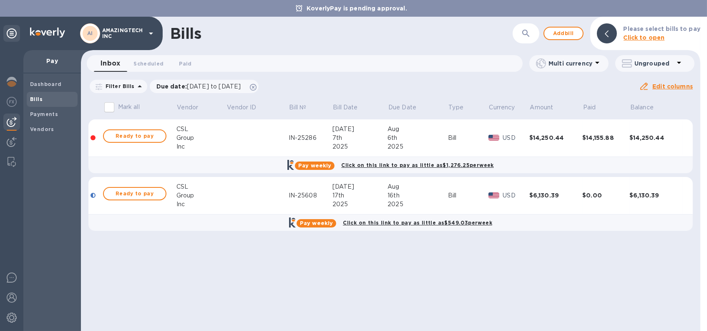
click at [511, 132] on div "USD" at bounding box center [516, 138] width 30 height 12
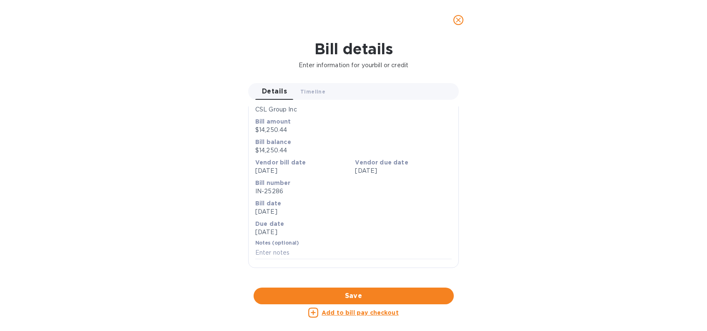
scroll to position [292, 0]
click at [351, 281] on div at bounding box center [353, 287] width 211 height 13
click at [459, 16] on icon "close" at bounding box center [458, 20] width 8 height 8
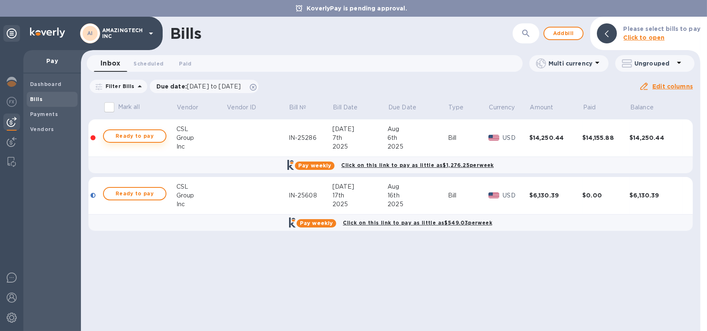
click at [117, 134] on span "Ready to pay" at bounding box center [135, 136] width 48 height 10
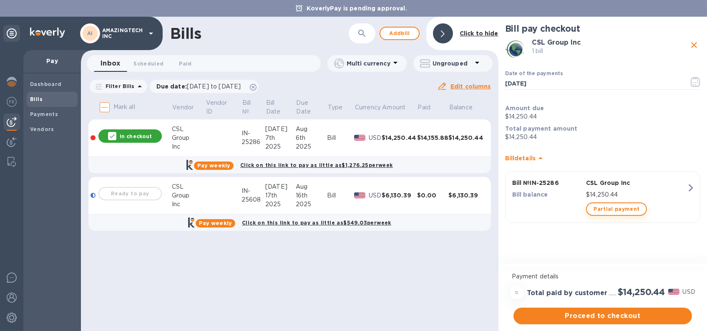
click at [600, 212] on span "Partial payment" at bounding box center [617, 209] width 46 height 10
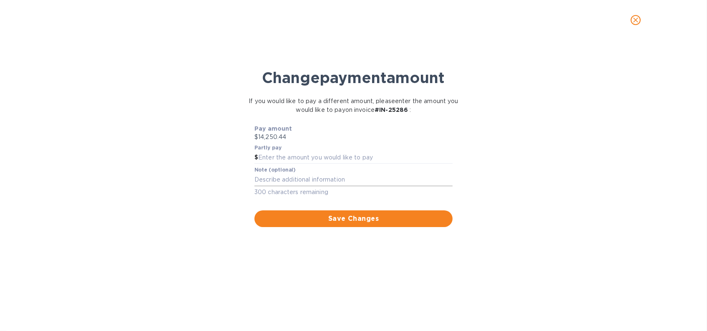
click at [345, 181] on textarea at bounding box center [354, 179] width 198 height 7
click at [351, 158] on input "text" at bounding box center [355, 157] width 194 height 13
type input "94.56"
click at [636, 20] on icon "close" at bounding box center [635, 20] width 5 height 5
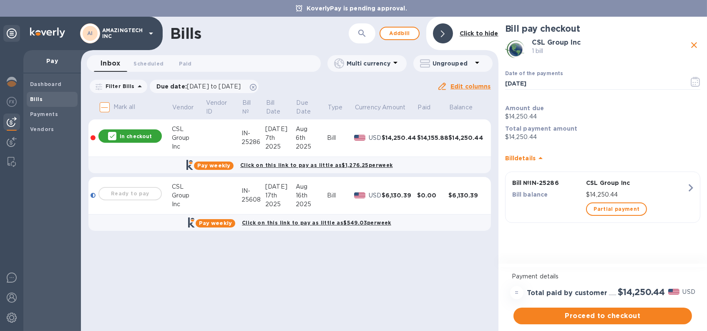
click at [419, 146] on td "$14,155.88" at bounding box center [433, 138] width 32 height 38
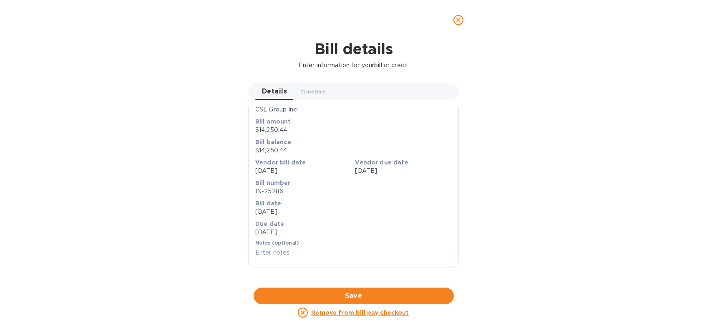
scroll to position [328, 0]
click at [414, 281] on div at bounding box center [353, 287] width 211 height 13
click at [457, 18] on icon "close" at bounding box center [458, 20] width 8 height 8
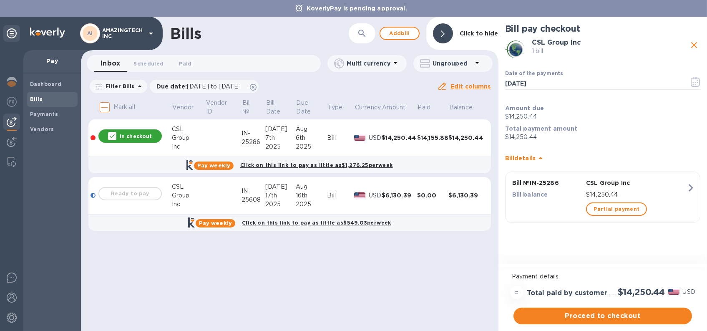
scroll to position [59, 0]
click at [605, 211] on span "Partial payment" at bounding box center [617, 209] width 46 height 10
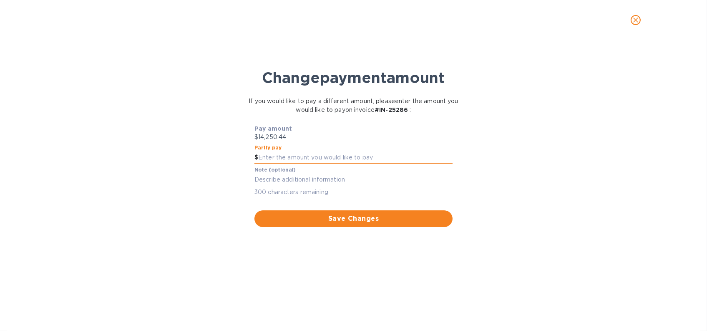
click at [303, 151] on input "text" at bounding box center [355, 157] width 194 height 13
type input "94.56"
click at [321, 218] on span "Save Changes" at bounding box center [353, 219] width 185 height 10
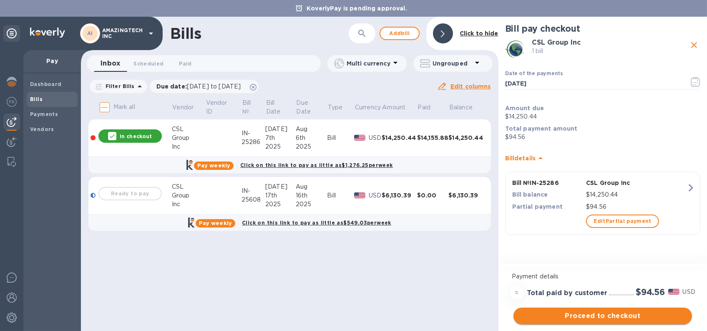
click at [570, 320] on span "Proceed to checkout" at bounding box center [602, 316] width 165 height 10
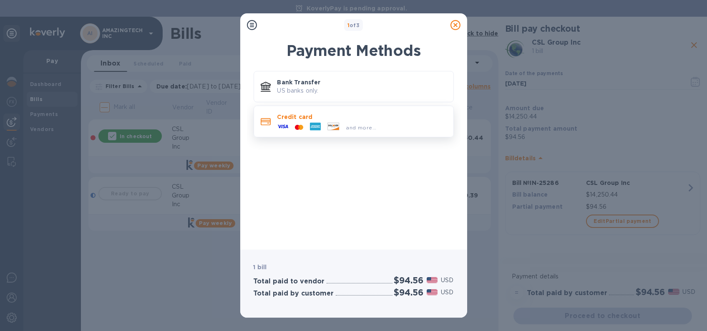
click at [374, 126] on span "and more..." at bounding box center [361, 127] width 30 height 6
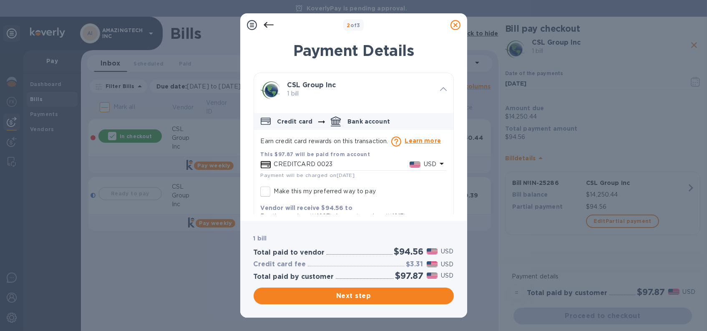
click at [378, 159] on div "CREDITCARD 0023 USD" at bounding box center [355, 164] width 166 height 12
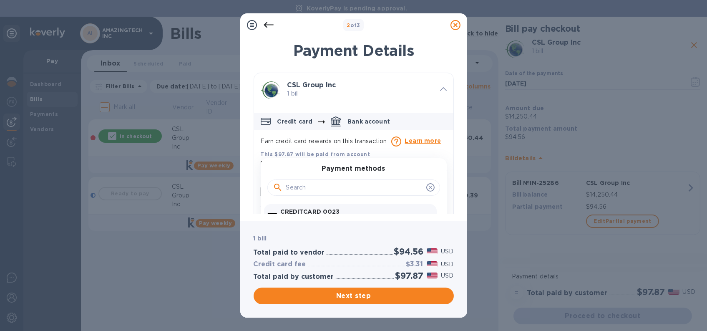
scroll to position [42, 0]
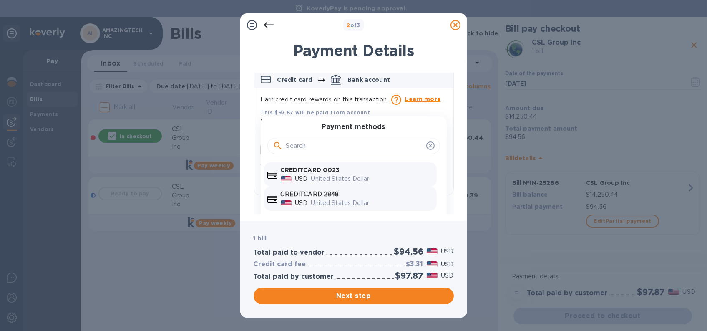
click at [361, 195] on p "CREDITCARD 2848" at bounding box center [357, 194] width 153 height 9
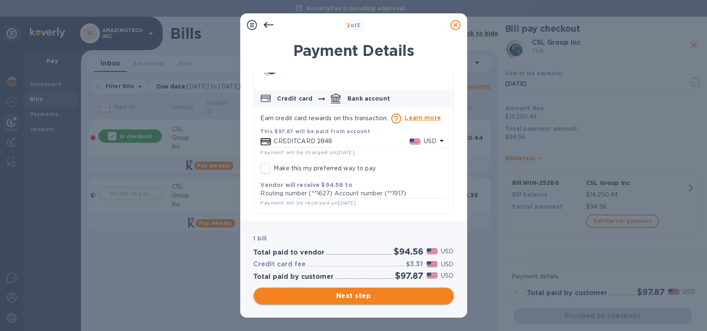
click at [335, 300] on span "Next step" at bounding box center [353, 296] width 187 height 10
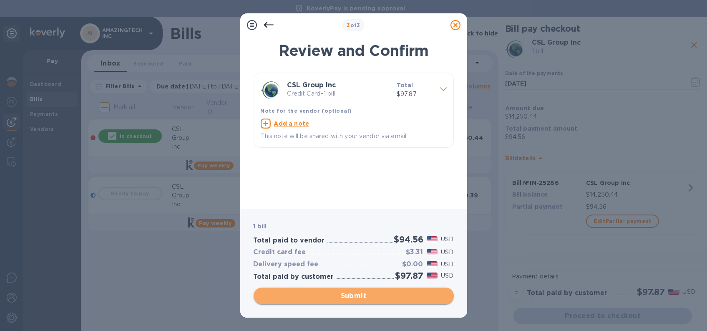
click at [335, 300] on span "Submit" at bounding box center [353, 296] width 187 height 10
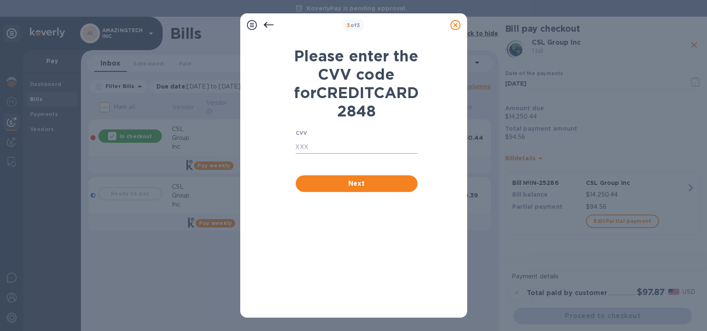
click at [332, 154] on input "text" at bounding box center [357, 147] width 122 height 13
type input "859"
click at [340, 189] on span "Next" at bounding box center [357, 184] width 108 height 10
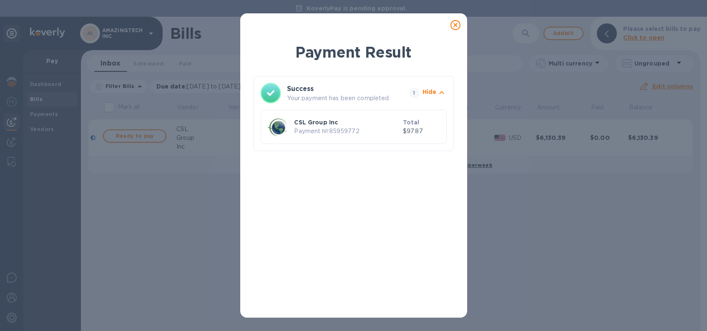
click at [454, 26] on icon at bounding box center [456, 25] width 10 height 10
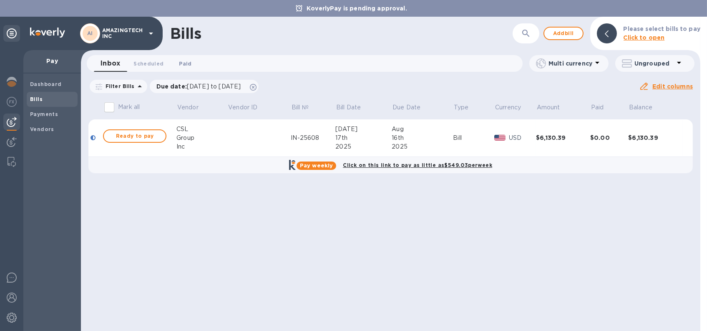
click at [181, 65] on span "Paid 0" at bounding box center [185, 63] width 13 height 9
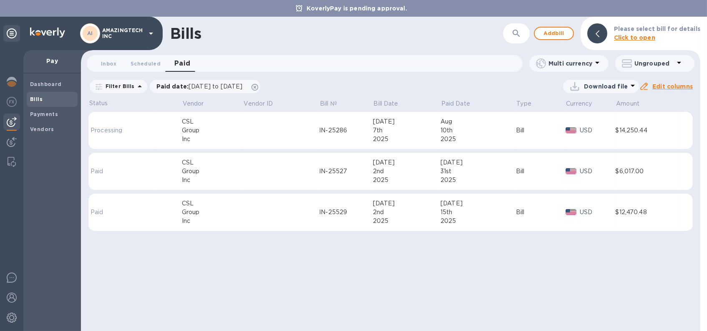
click at [277, 128] on td at bounding box center [281, 131] width 76 height 38
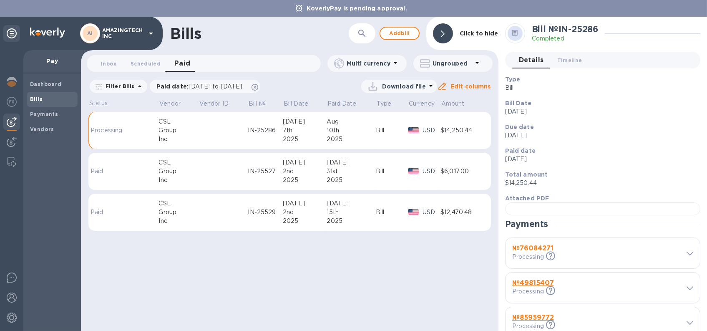
click at [460, 153] on td "$6,017.00" at bounding box center [462, 172] width 42 height 38
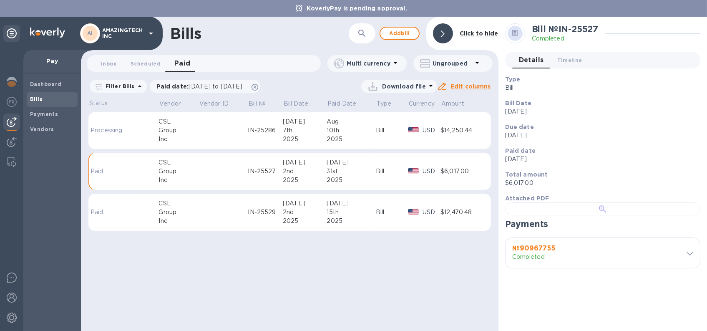
scroll to position [190, 0]
click at [539, 252] on b "№ 90967755" at bounding box center [533, 248] width 43 height 8
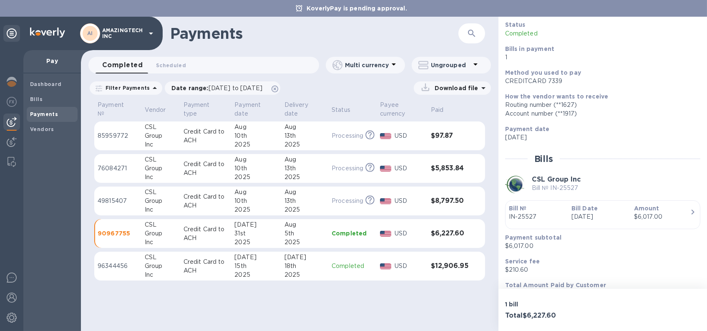
scroll to position [72, 0]
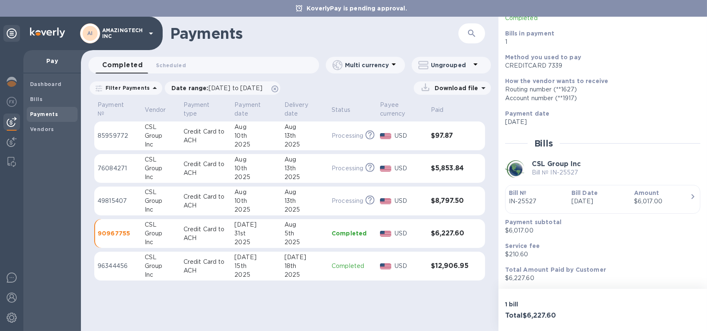
click at [122, 135] on p "85959772" at bounding box center [118, 135] width 40 height 9
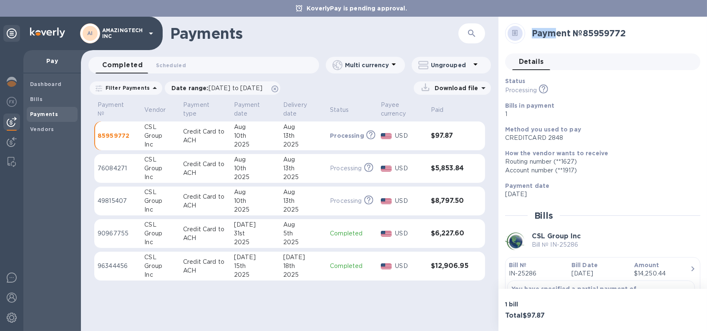
drag, startPoint x: 530, startPoint y: 30, endPoint x: 593, endPoint y: 33, distance: 63.1
click at [580, 33] on div "Payment № 85959772" at bounding box center [613, 33] width 169 height 17
drag, startPoint x: 593, startPoint y: 33, endPoint x: 620, endPoint y: 34, distance: 27.1
click at [618, 33] on h2 "Payment № 85959772" at bounding box center [613, 33] width 162 height 10
click at [638, 32] on h2 "Payment № 85959772" at bounding box center [613, 33] width 162 height 10
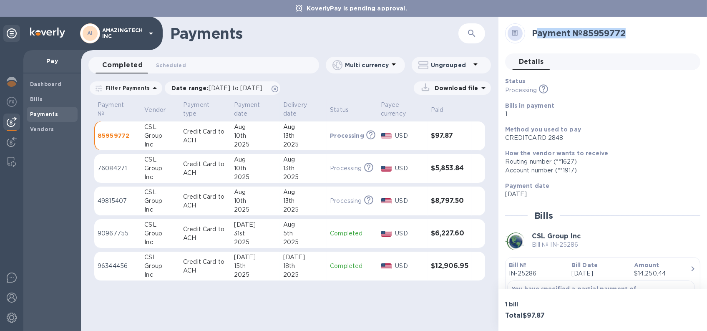
drag, startPoint x: 636, startPoint y: 32, endPoint x: 535, endPoint y: 36, distance: 101.1
click at [535, 36] on h2 "Payment № 85959772" at bounding box center [613, 33] width 162 height 10
drag, startPoint x: 530, startPoint y: 35, endPoint x: 628, endPoint y: 32, distance: 98.5
click at [628, 32] on div "Payment № 85959772" at bounding box center [613, 33] width 169 height 17
copy h2 "Payment № 85959772"
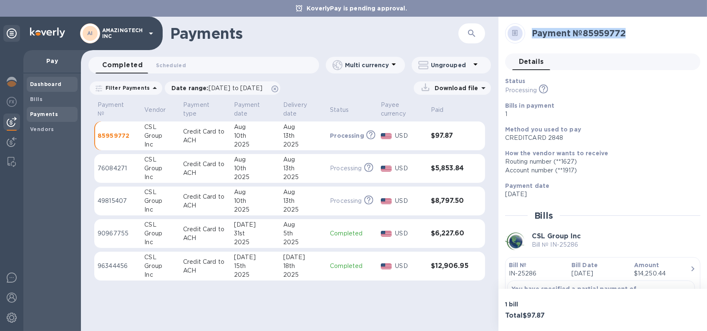
click at [59, 86] on span "Dashboard" at bounding box center [52, 84] width 44 height 8
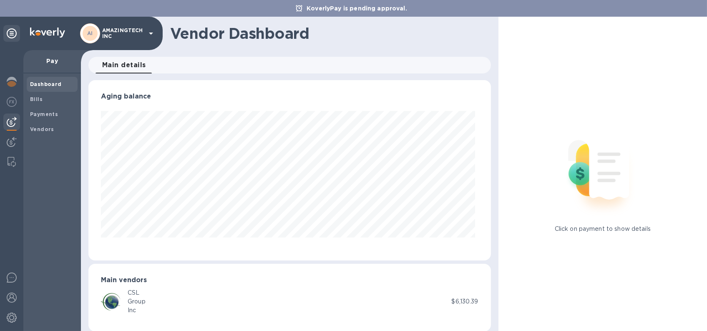
scroll to position [180, 399]
click at [50, 99] on span "Bills" at bounding box center [52, 99] width 44 height 8
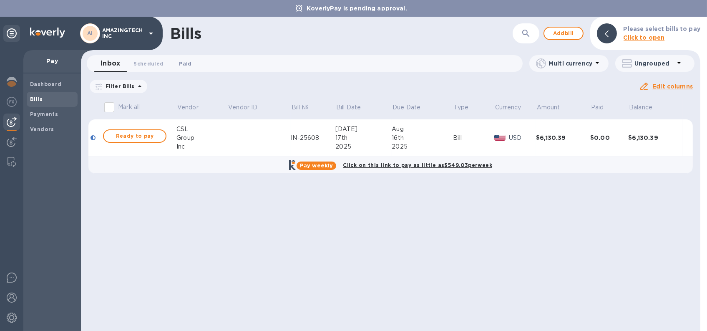
click at [186, 64] on span "Paid 0" at bounding box center [185, 63] width 13 height 9
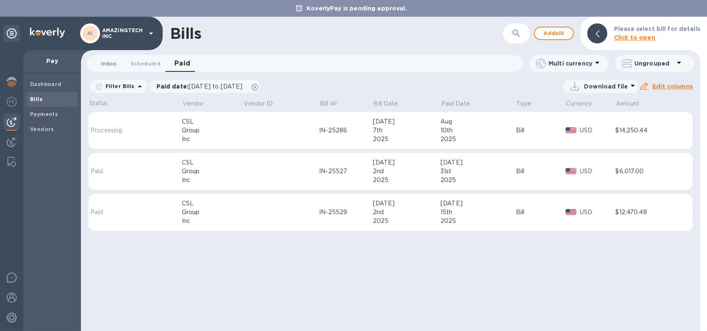
click at [105, 65] on span "Inbox 0" at bounding box center [109, 63] width 16 height 9
